Goal: Task Accomplishment & Management: Manage account settings

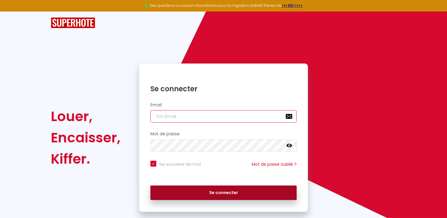
type input "[DOMAIN_NAME][EMAIL_ADDRESS][DOMAIN_NAME]"
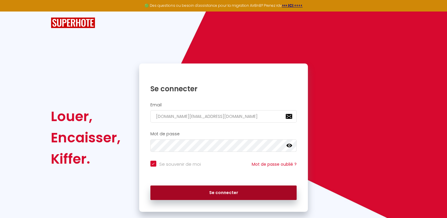
click at [226, 192] on button "Se connecter" at bounding box center [223, 193] width 147 height 15
checkbox input "true"
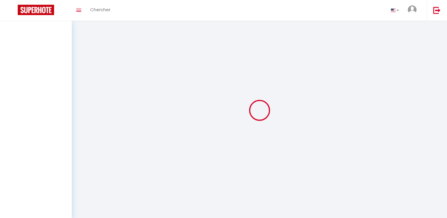
select select
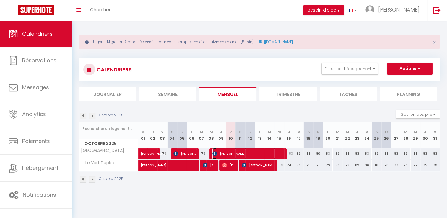
click at [278, 153] on span "[PERSON_NAME]" at bounding box center [249, 153] width 72 height 11
select select "OK"
select select "0"
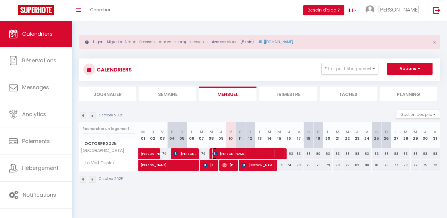
select select "1"
select select
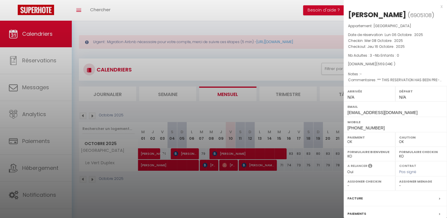
click at [282, 153] on div at bounding box center [223, 109] width 447 height 218
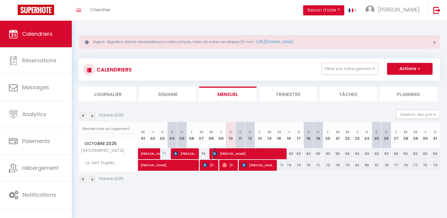
click at [275, 152] on span "[PERSON_NAME]" at bounding box center [249, 153] width 72 height 11
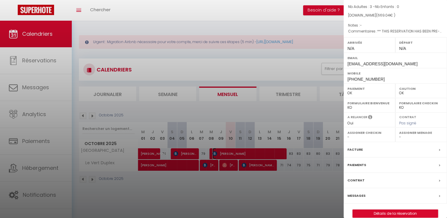
scroll to position [66, 0]
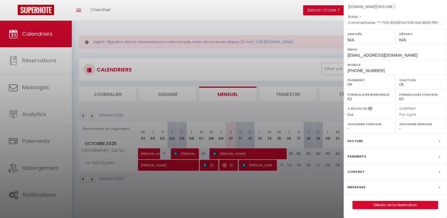
click at [317, 190] on div at bounding box center [223, 109] width 447 height 218
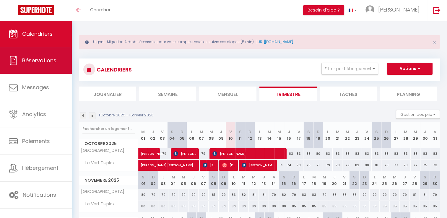
click at [0, 59] on link "Réservations" at bounding box center [36, 60] width 72 height 27
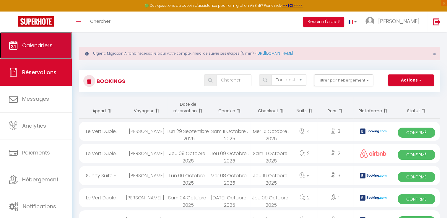
click at [24, 47] on span "Calendriers" at bounding box center [37, 45] width 30 height 7
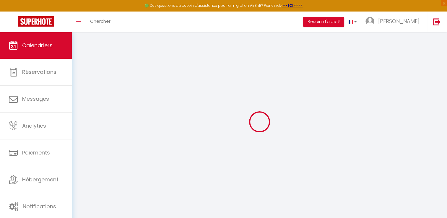
select select
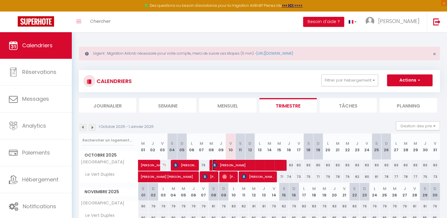
click at [278, 164] on span "[PERSON_NAME]" at bounding box center [249, 165] width 72 height 11
select select "OK"
select select "0"
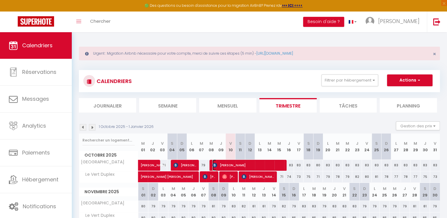
select select "1"
select select
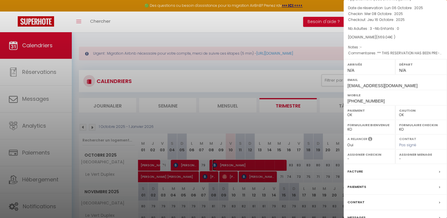
scroll to position [66, 0]
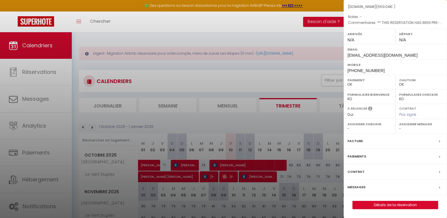
click at [401, 135] on div "Facture" at bounding box center [395, 141] width 103 height 15
